Goal: Transaction & Acquisition: Purchase product/service

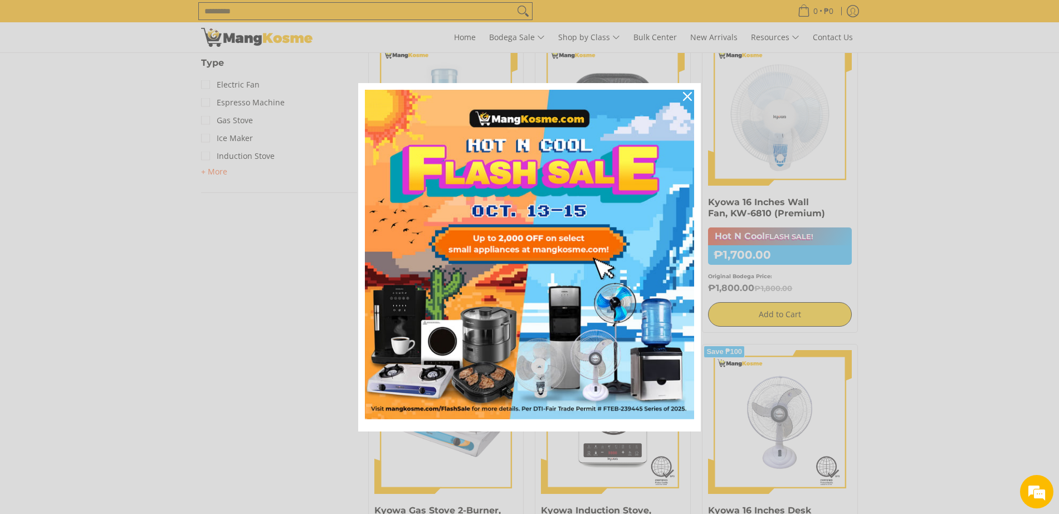
scroll to position [581, 0]
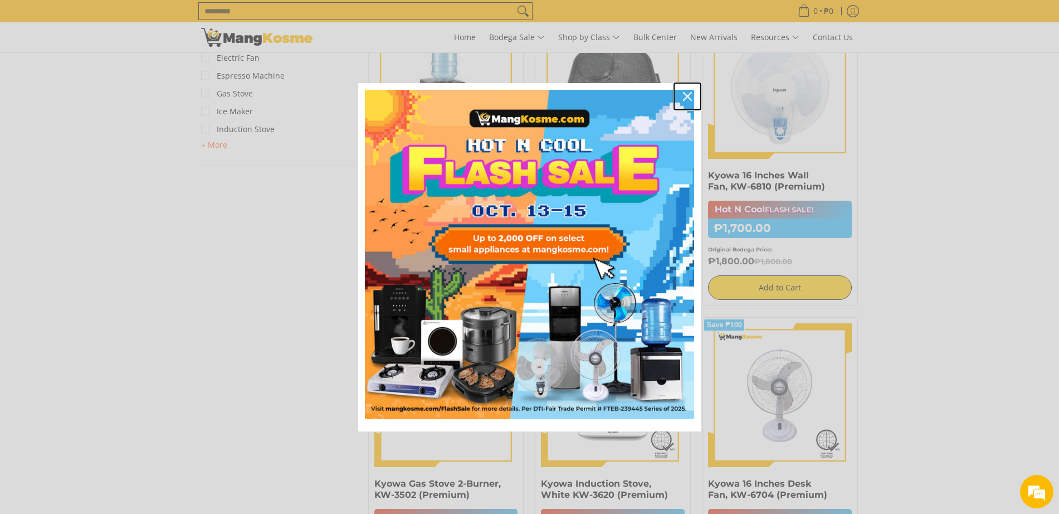
click at [690, 97] on icon "close icon" at bounding box center [687, 96] width 9 height 9
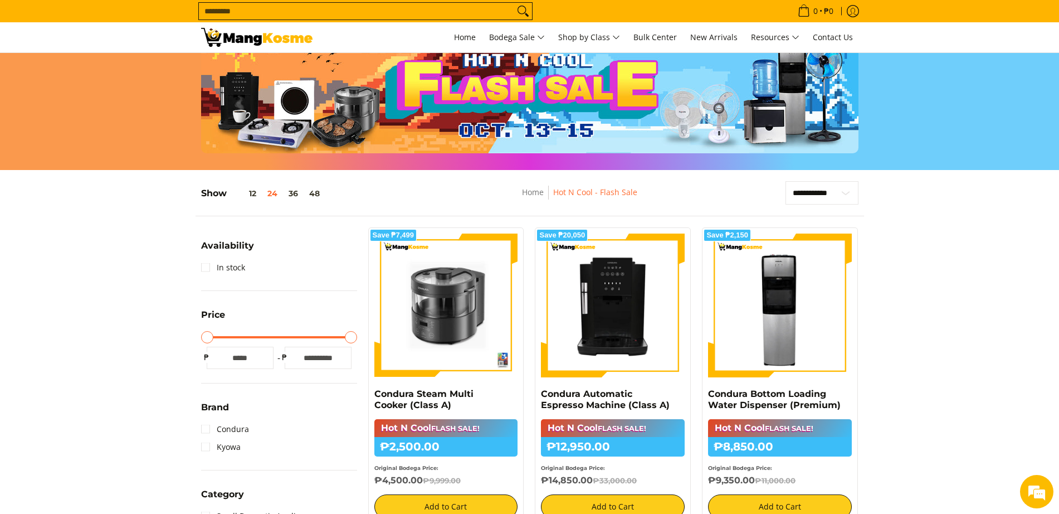
scroll to position [116, 0]
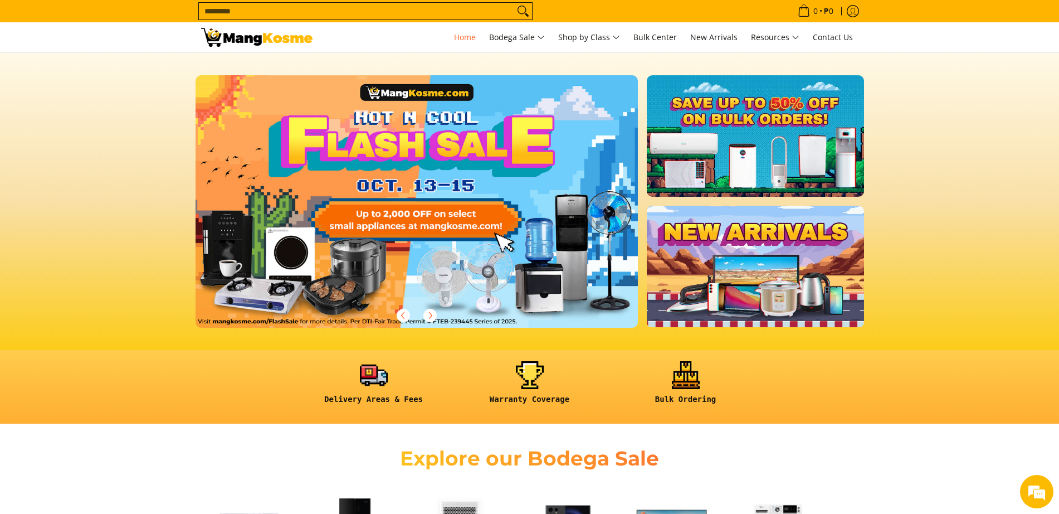
drag, startPoint x: 0, startPoint y: 0, endPoint x: 456, endPoint y: 168, distance: 486.3
click at [456, 168] on link at bounding box center [435, 210] width 479 height 270
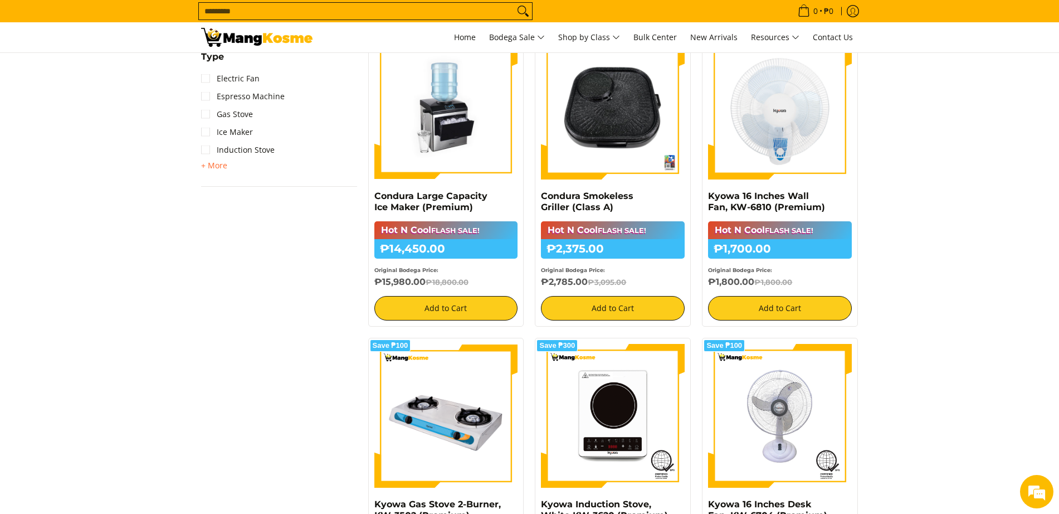
scroll to position [464, 0]
